Goal: Task Accomplishment & Management: Use online tool/utility

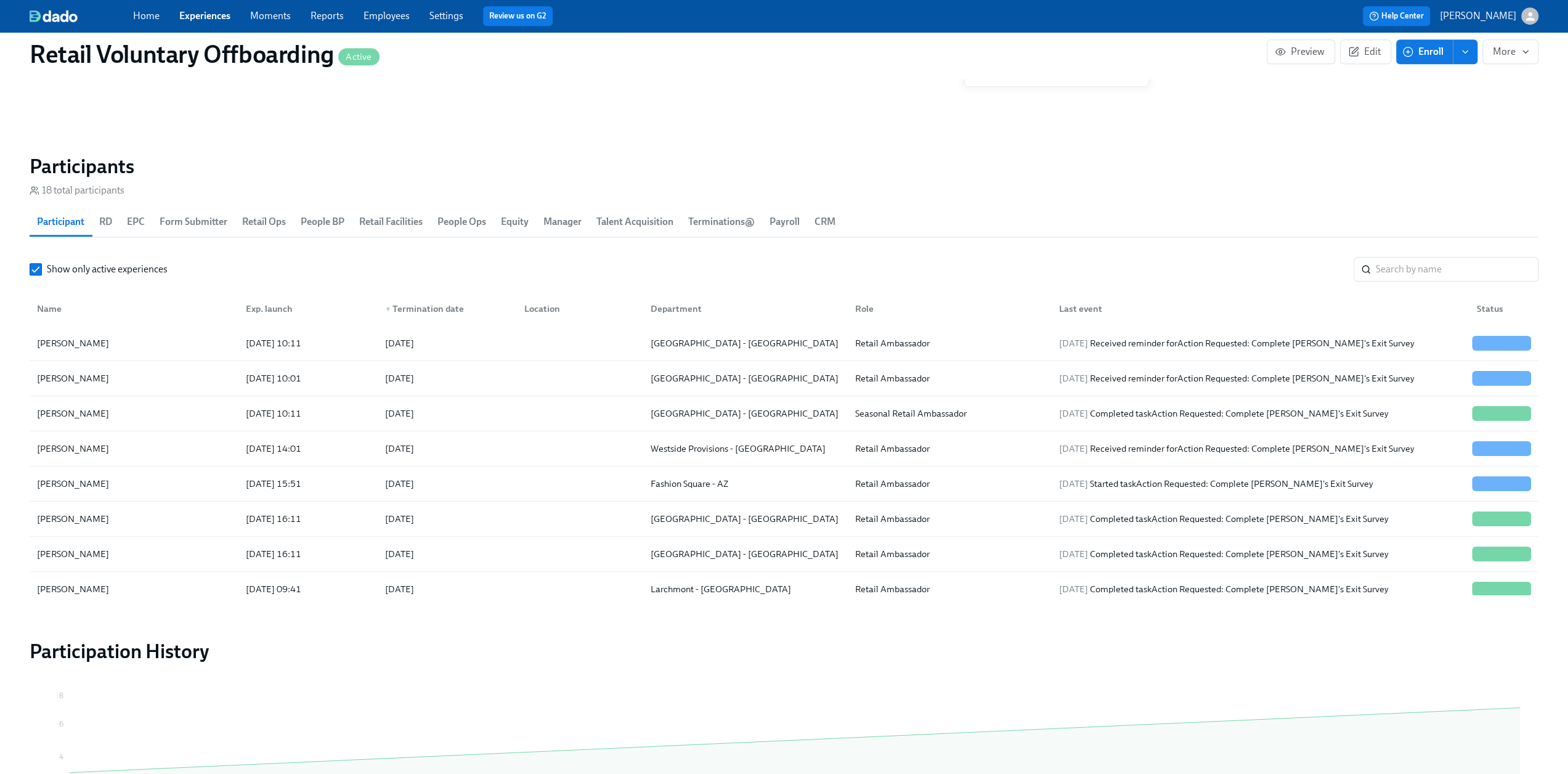
drag, startPoint x: 200, startPoint y: 12, endPoint x: 206, endPoint y: 17, distance: 7.8
click at [200, 12] on link "Experiences" at bounding box center [205, 16] width 51 height 12
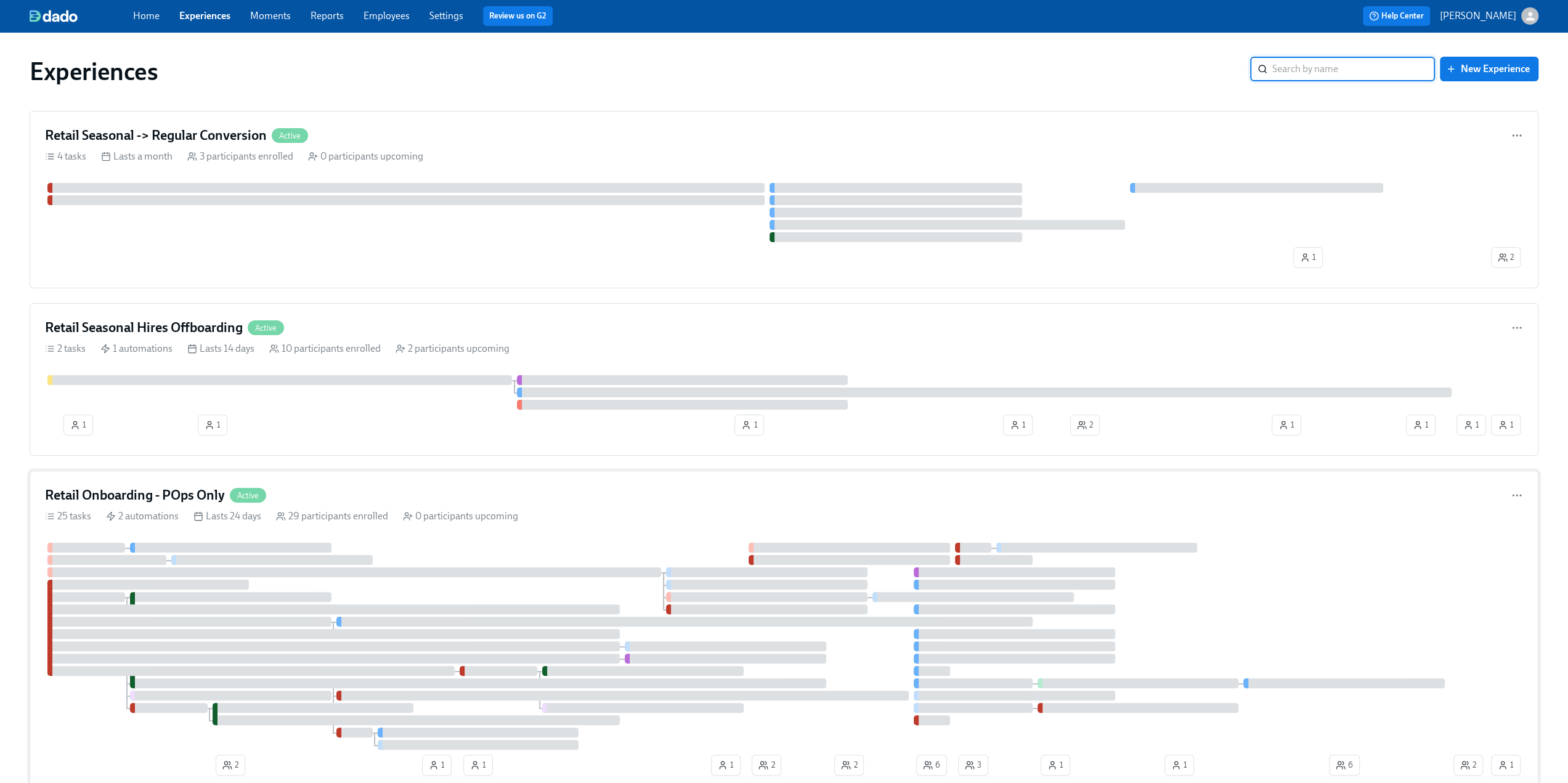
click at [160, 491] on h4 "Retail Onboarding - POps Only" at bounding box center [135, 495] width 180 height 18
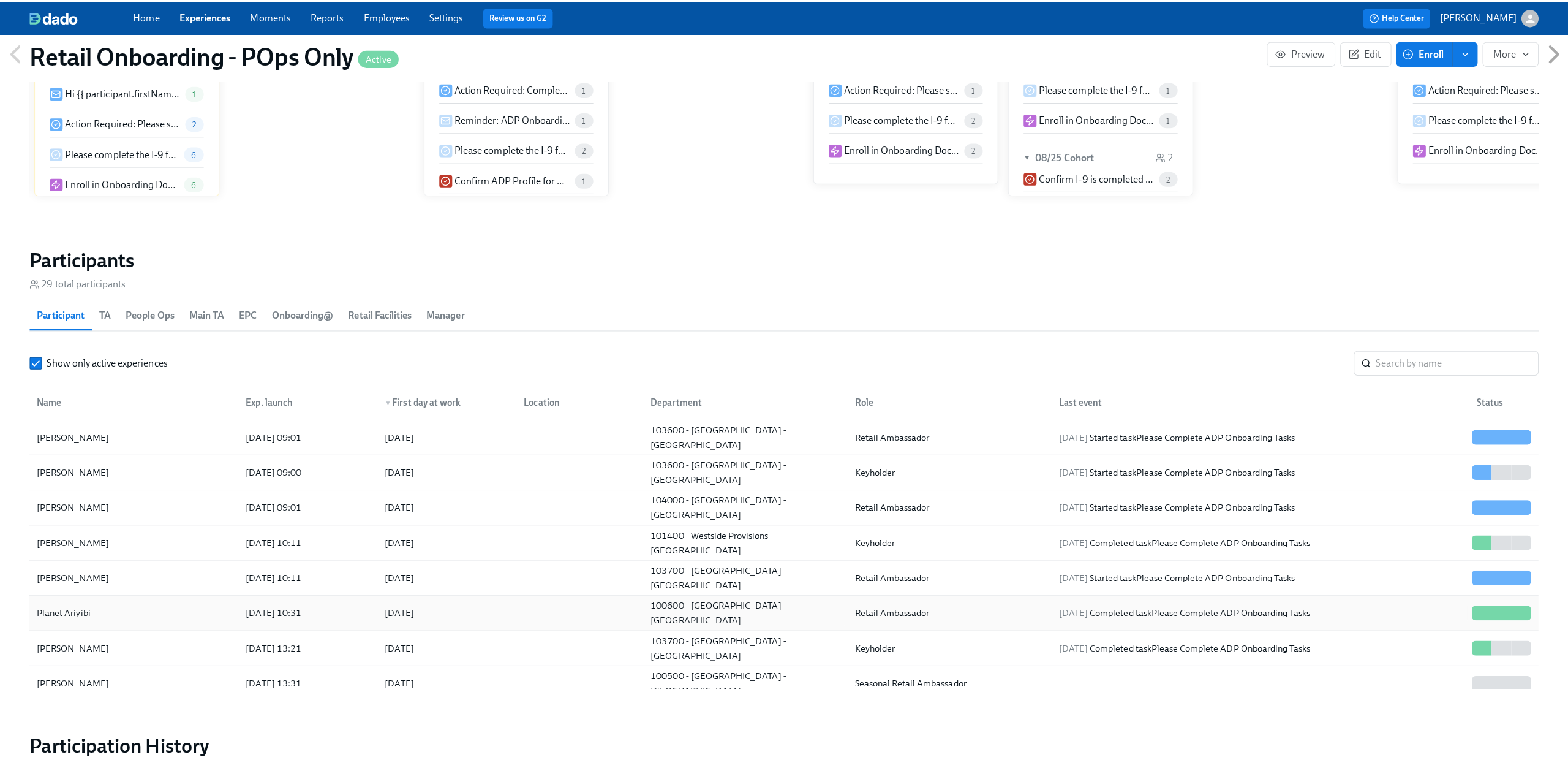
scroll to position [62, 0]
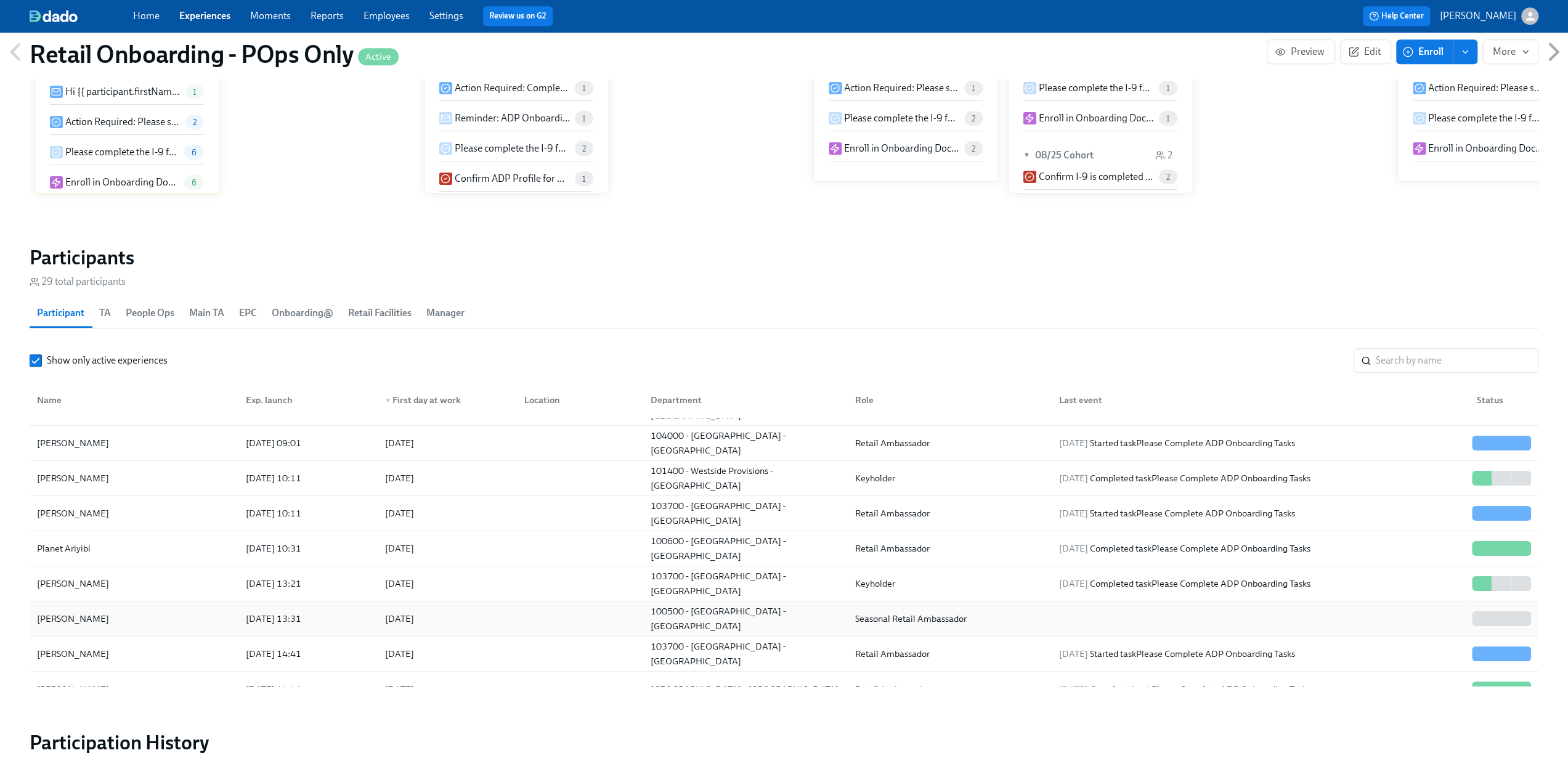
click at [107, 612] on div "[PERSON_NAME]" at bounding box center [134, 619] width 204 height 25
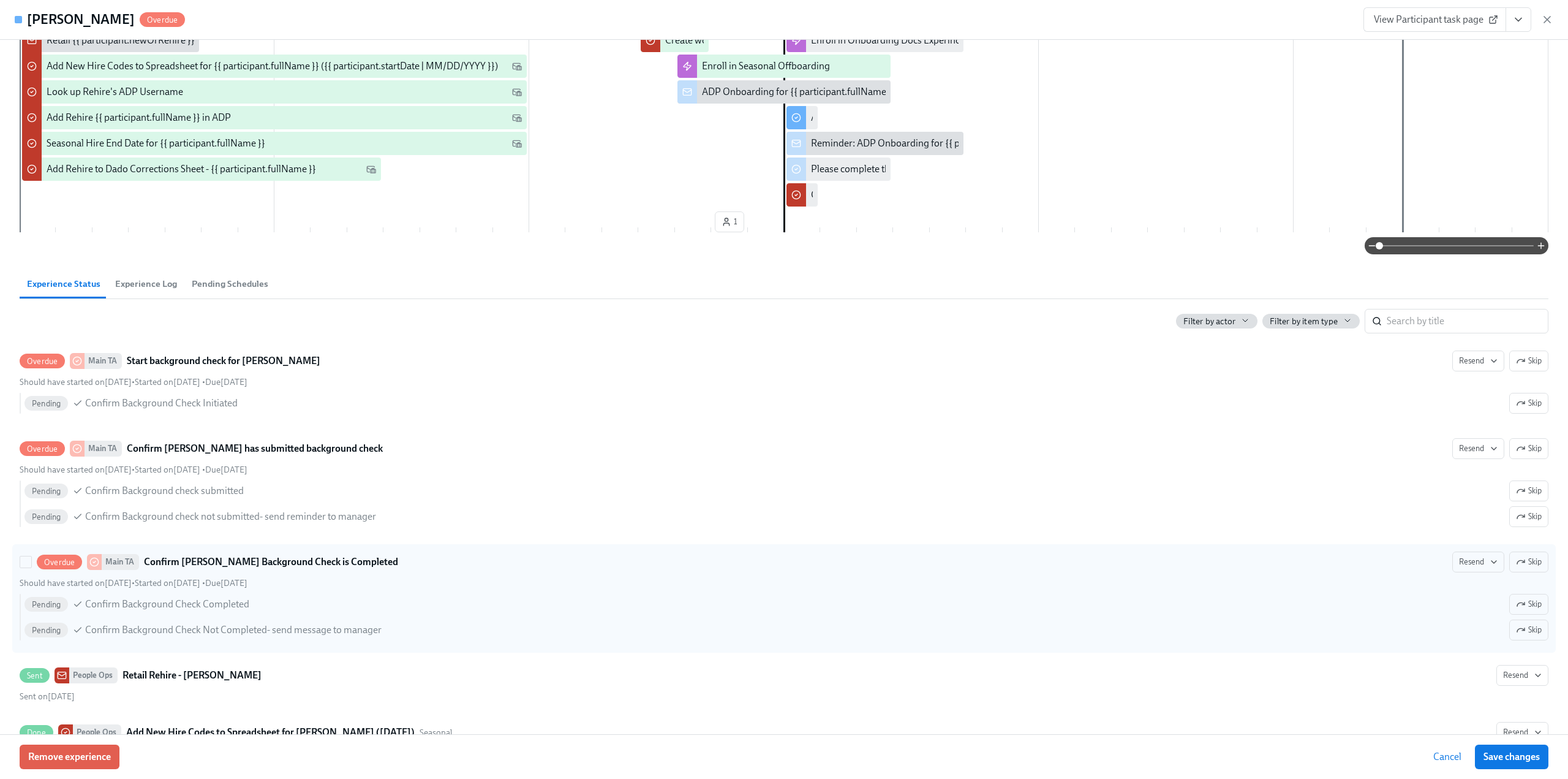
scroll to position [306, 0]
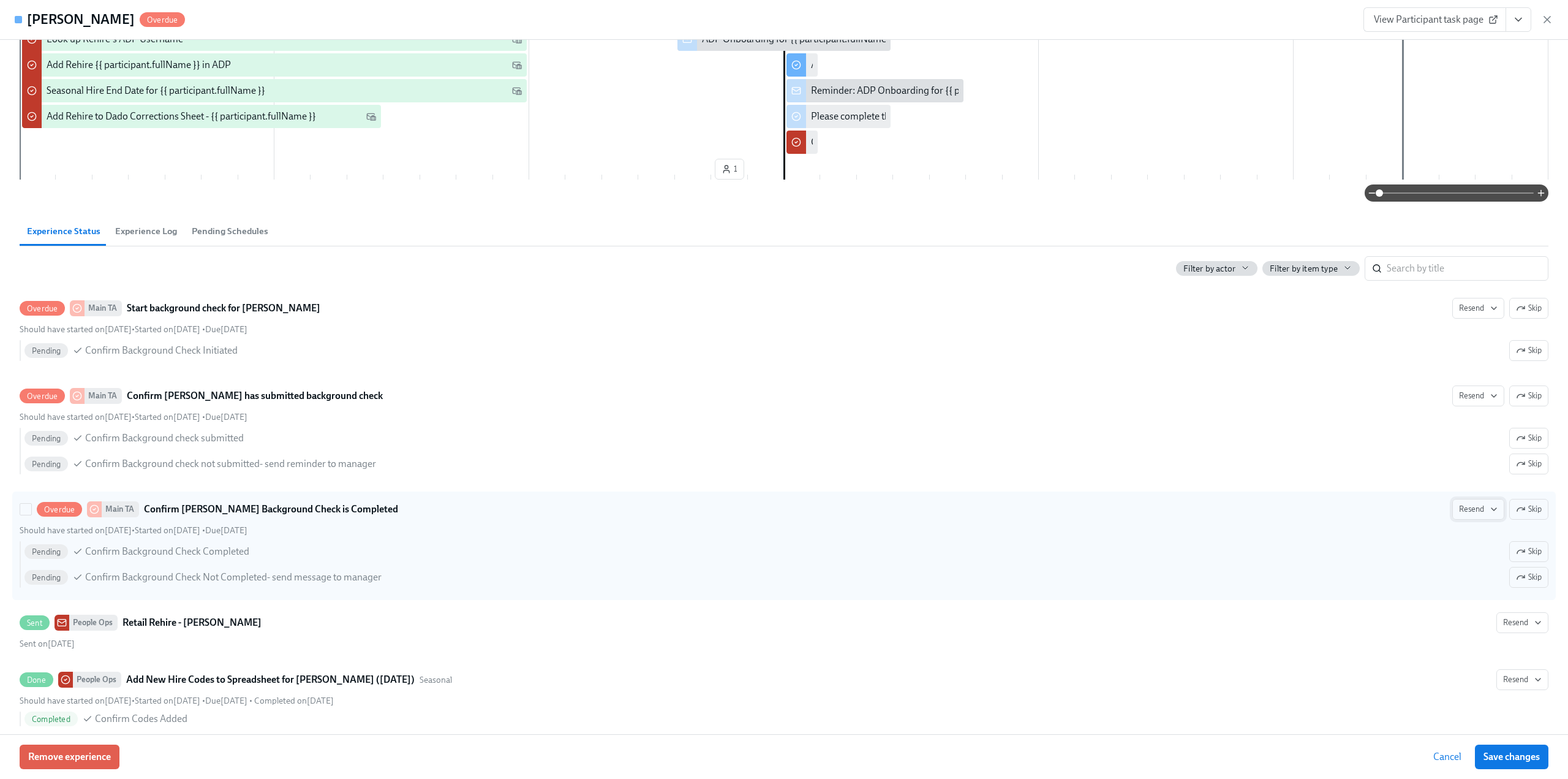
click at [1466, 503] on span "Resend" at bounding box center [1478, 509] width 38 height 12
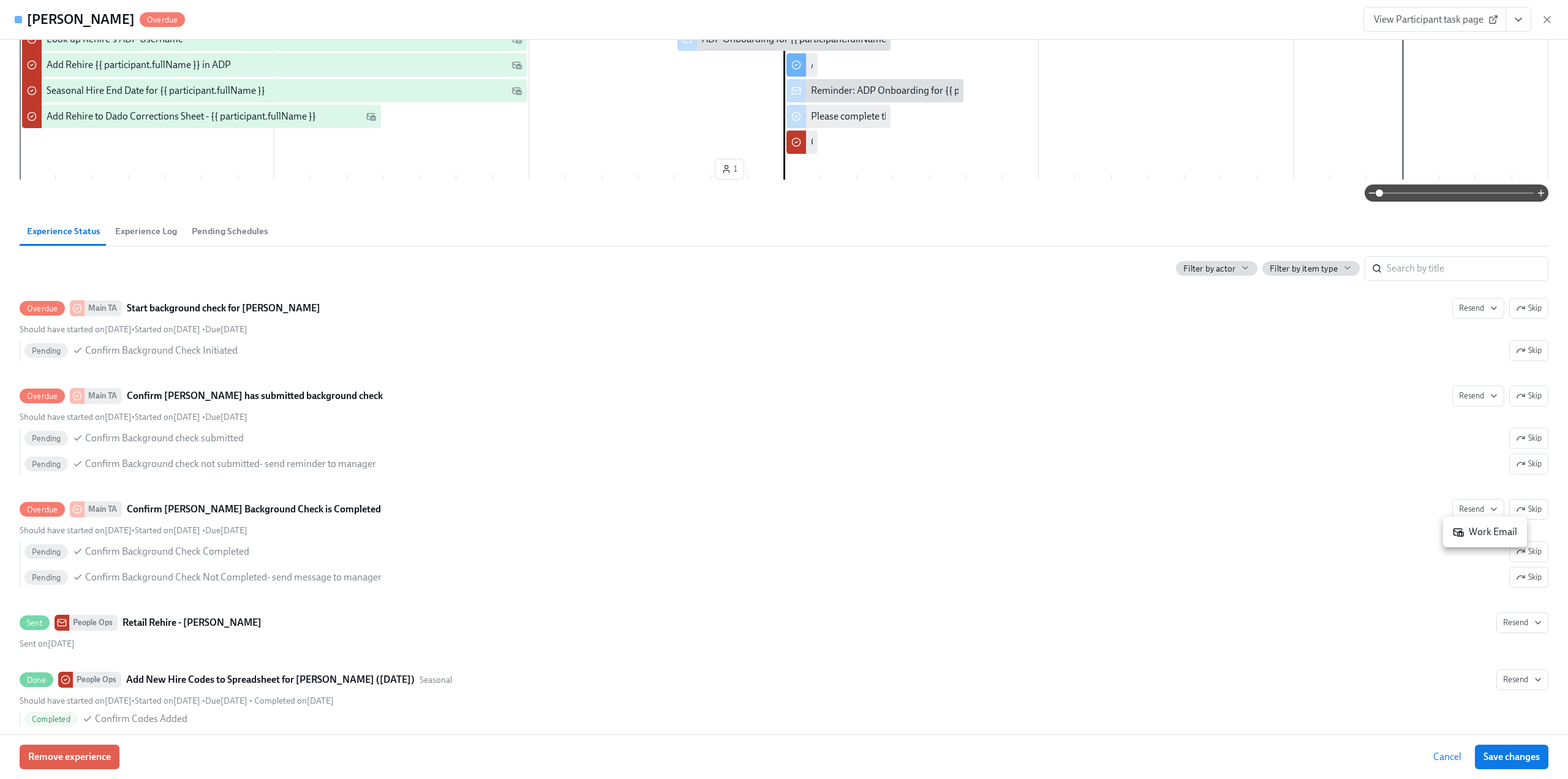
click at [1471, 528] on div "Work Email" at bounding box center [1485, 532] width 65 height 14
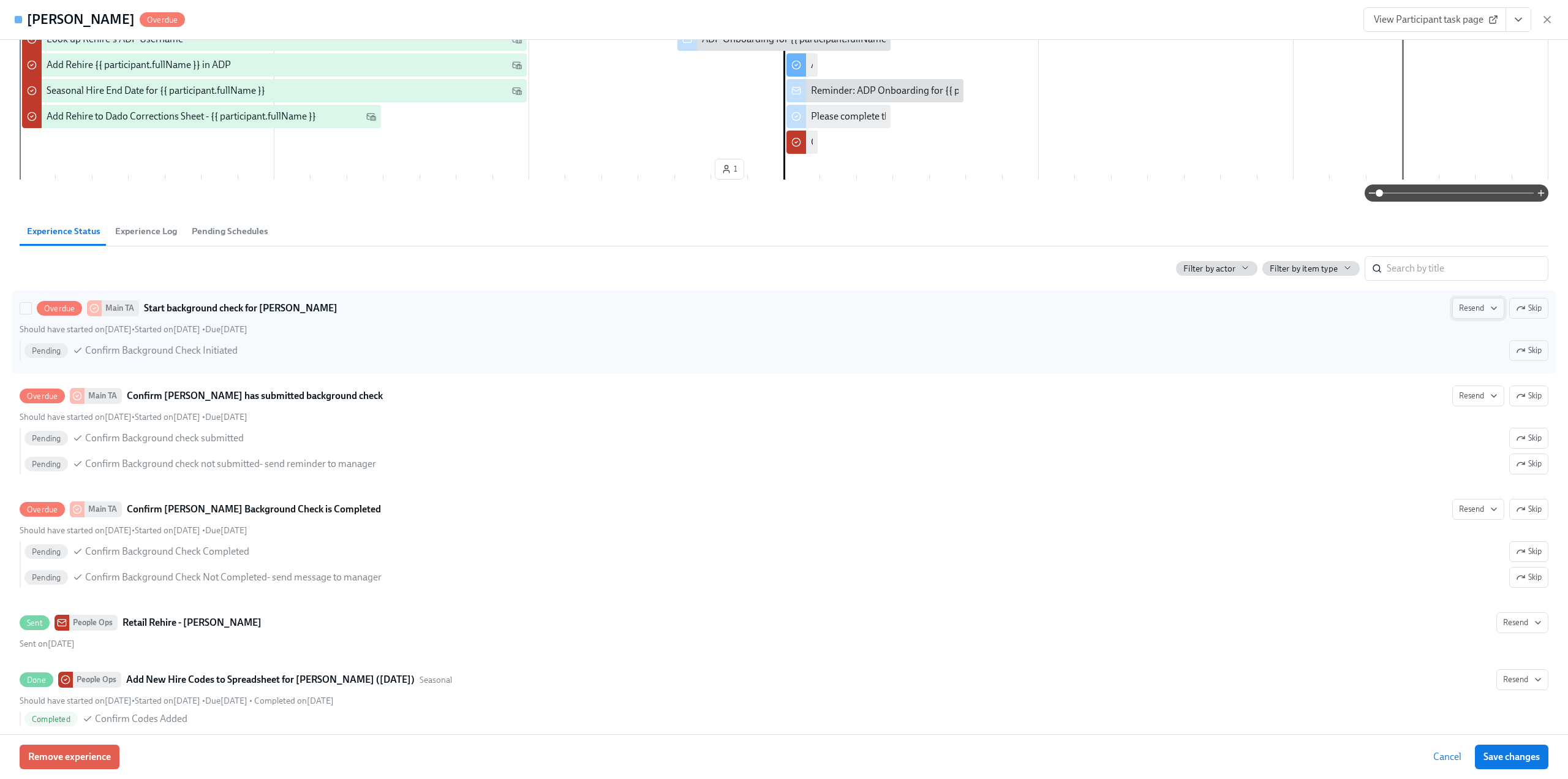
click at [1463, 307] on span "Resend" at bounding box center [1478, 308] width 38 height 12
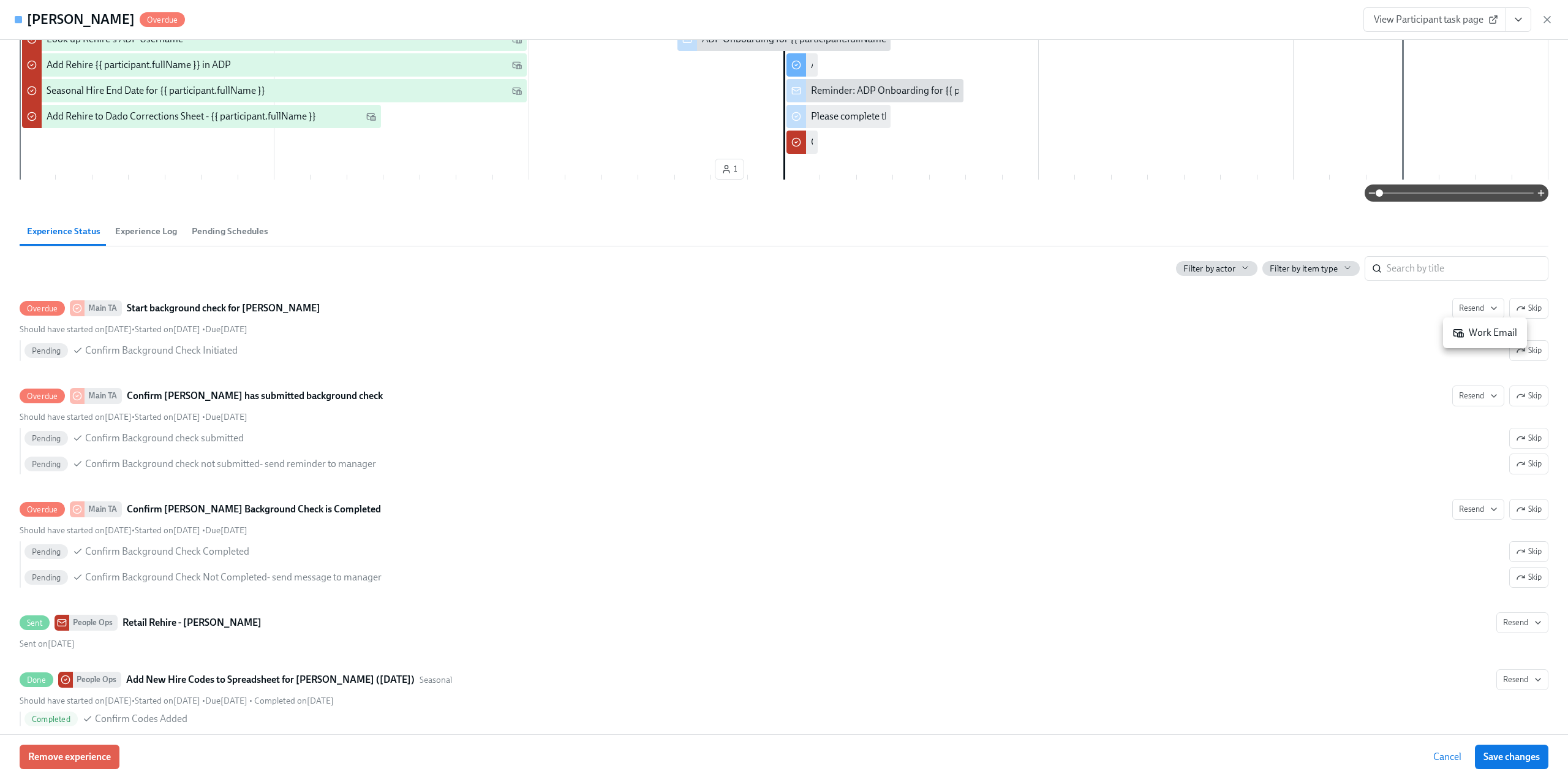
click at [1471, 330] on div "Work Email" at bounding box center [1485, 332] width 65 height 14
click at [1473, 389] on div at bounding box center [784, 390] width 1568 height 779
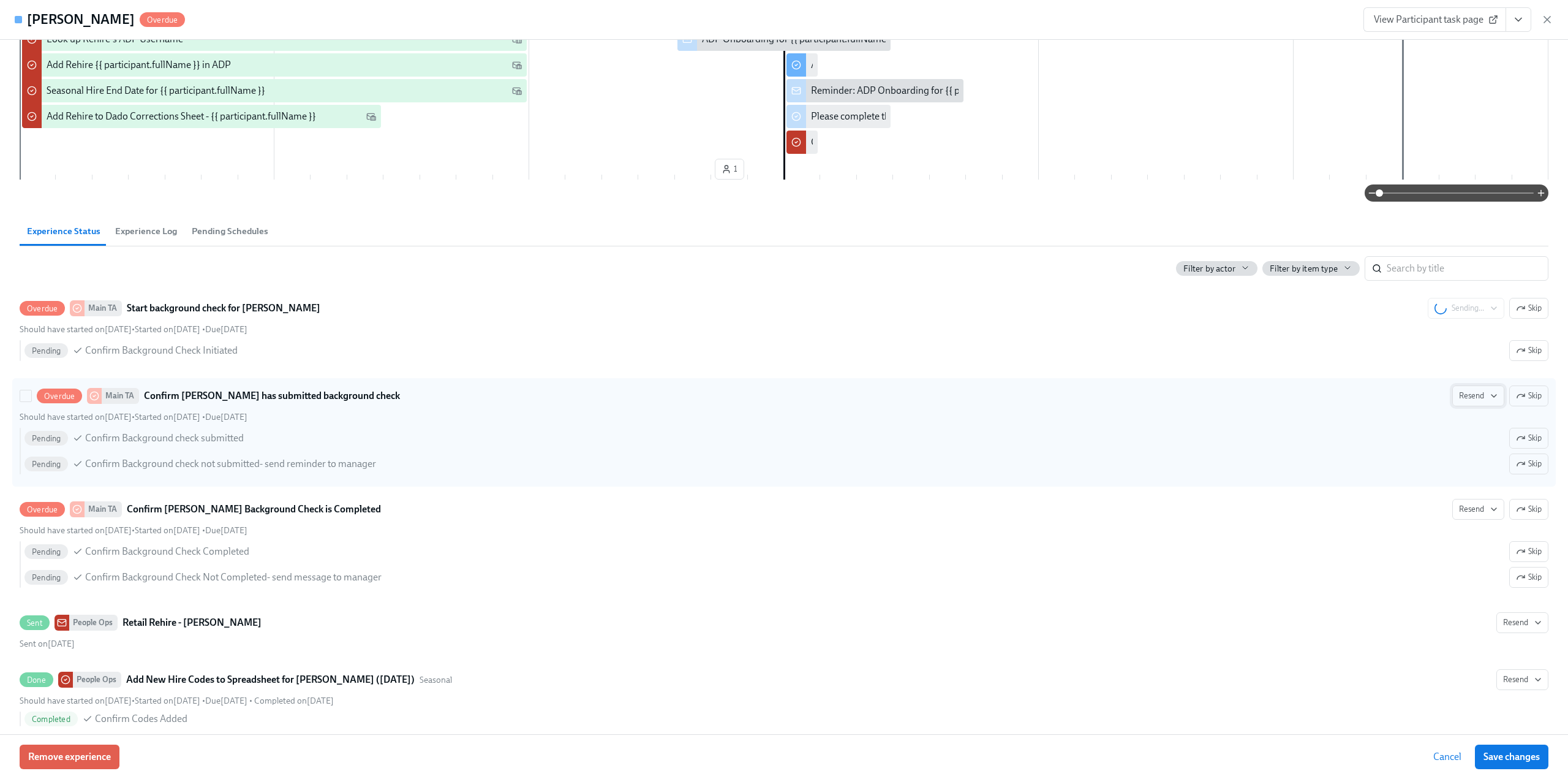
click at [1469, 398] on span "Resend" at bounding box center [1478, 396] width 38 height 12
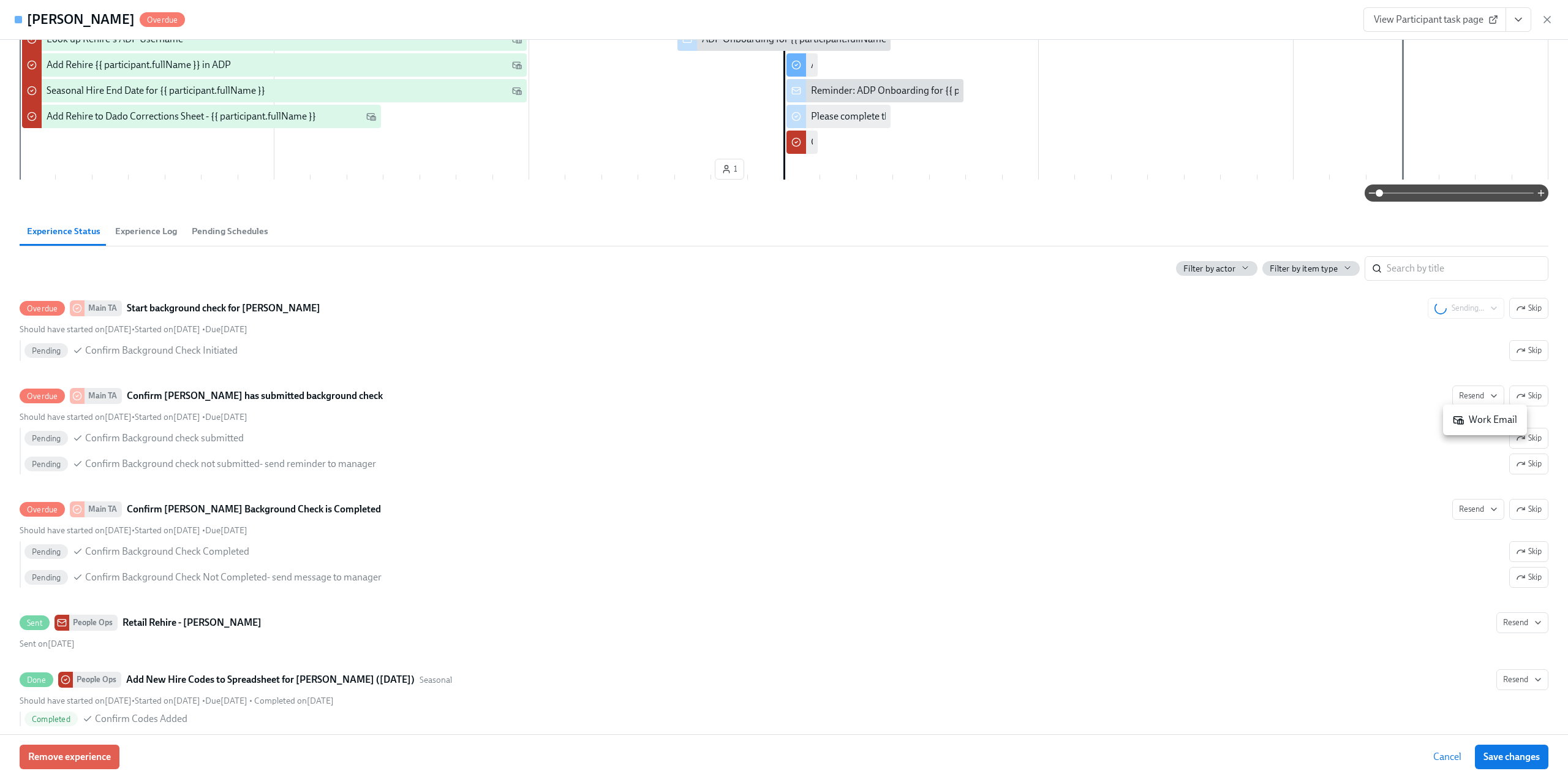
click at [1486, 417] on div "Work Email" at bounding box center [1485, 420] width 65 height 14
